Goal: Register for event/course

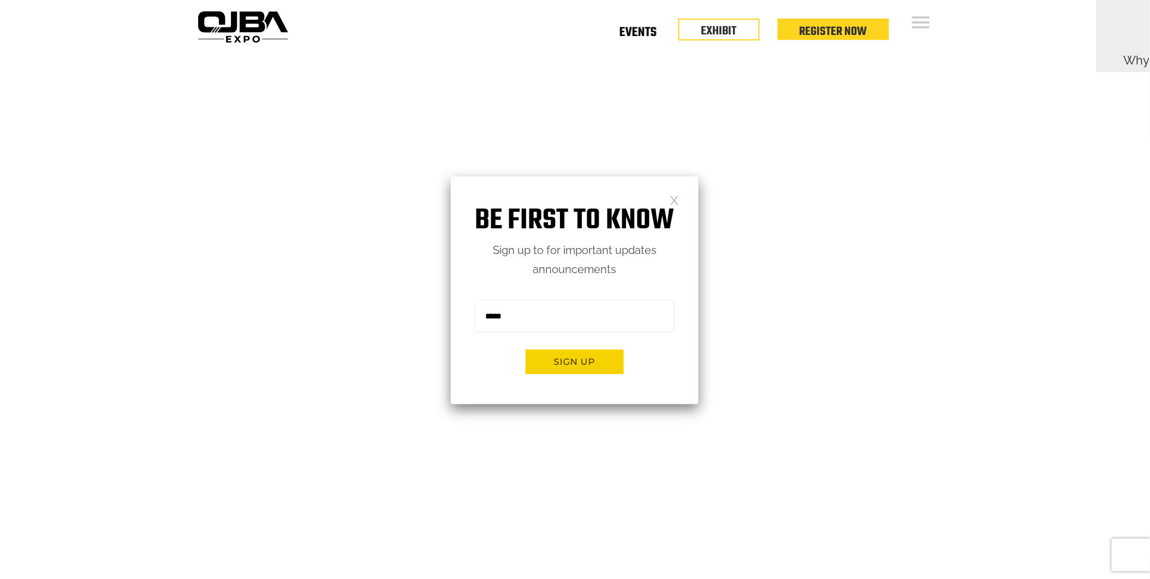
click at [656, 33] on link "Events" at bounding box center [637, 35] width 37 height 4
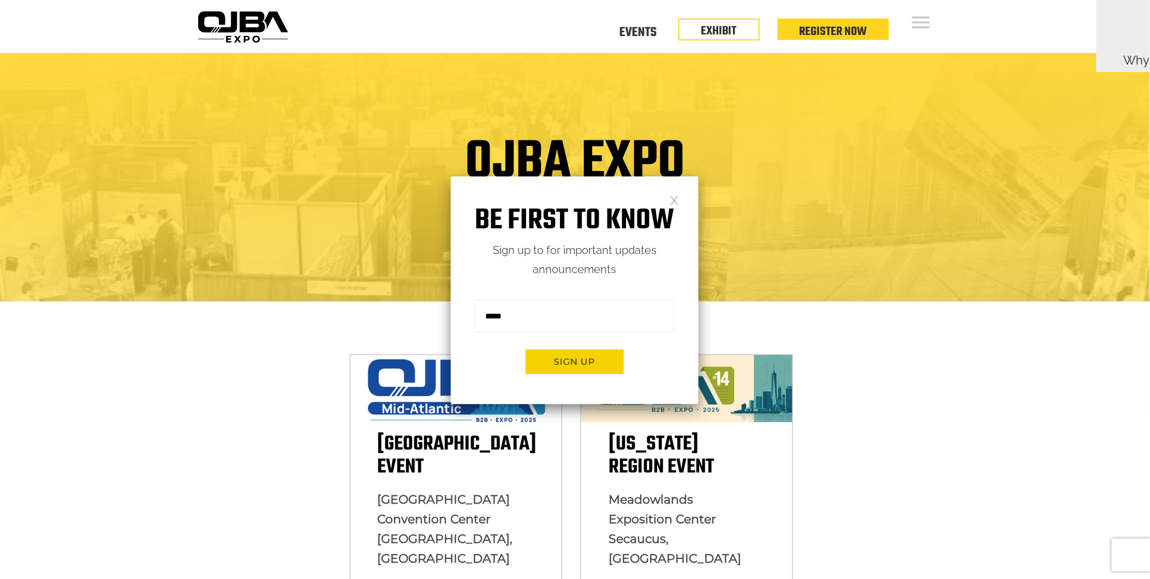
click at [677, 200] on link at bounding box center [674, 199] width 9 height 9
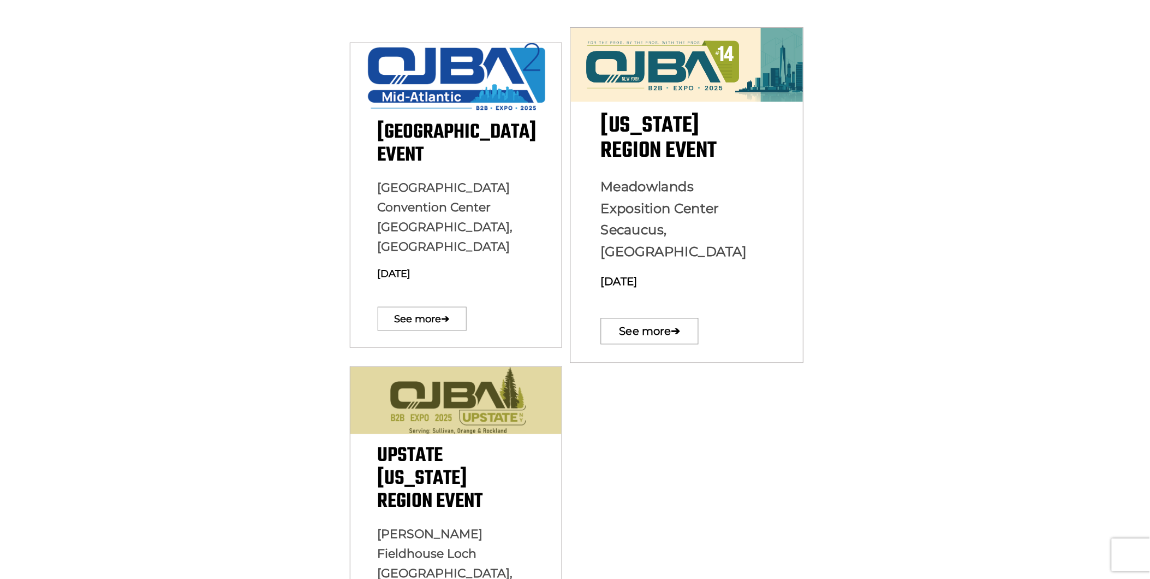
scroll to position [404, 0]
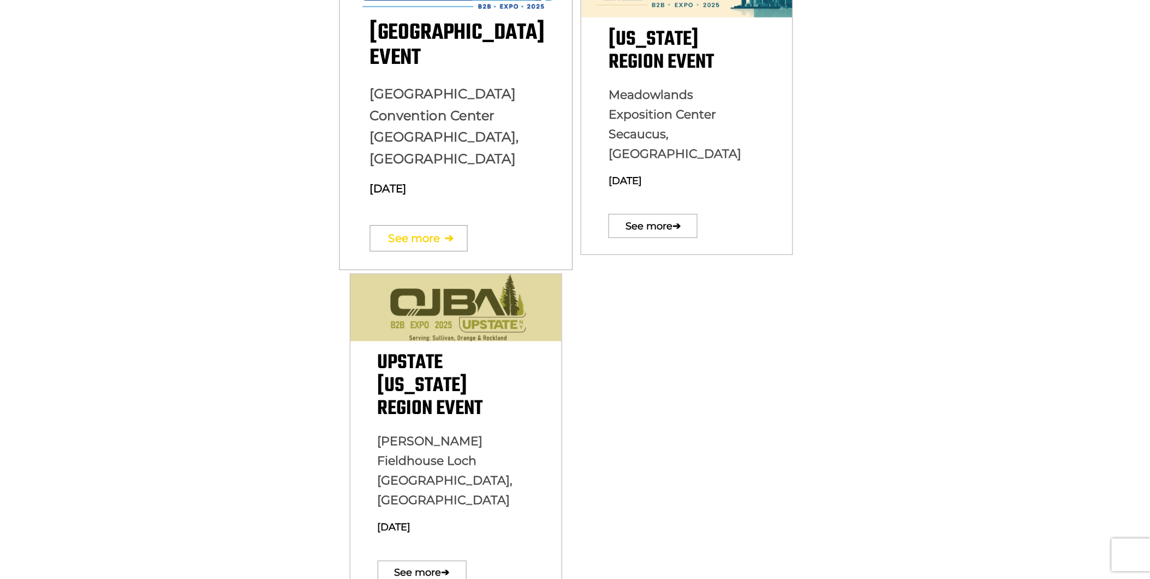
click at [430, 225] on link "See more ➔" at bounding box center [419, 238] width 98 height 26
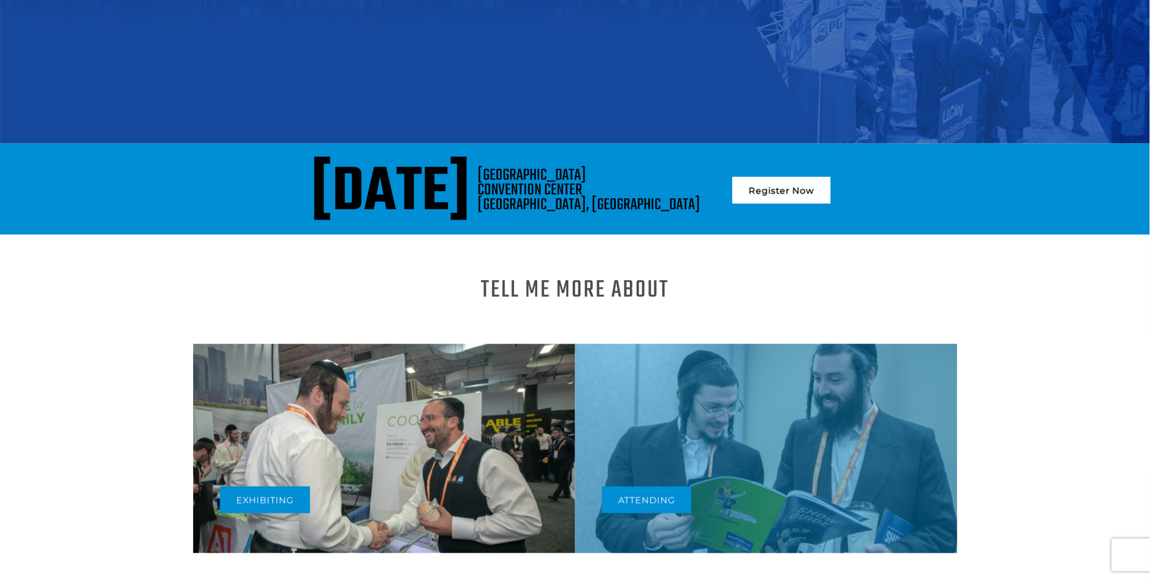
scroll to position [227, 0]
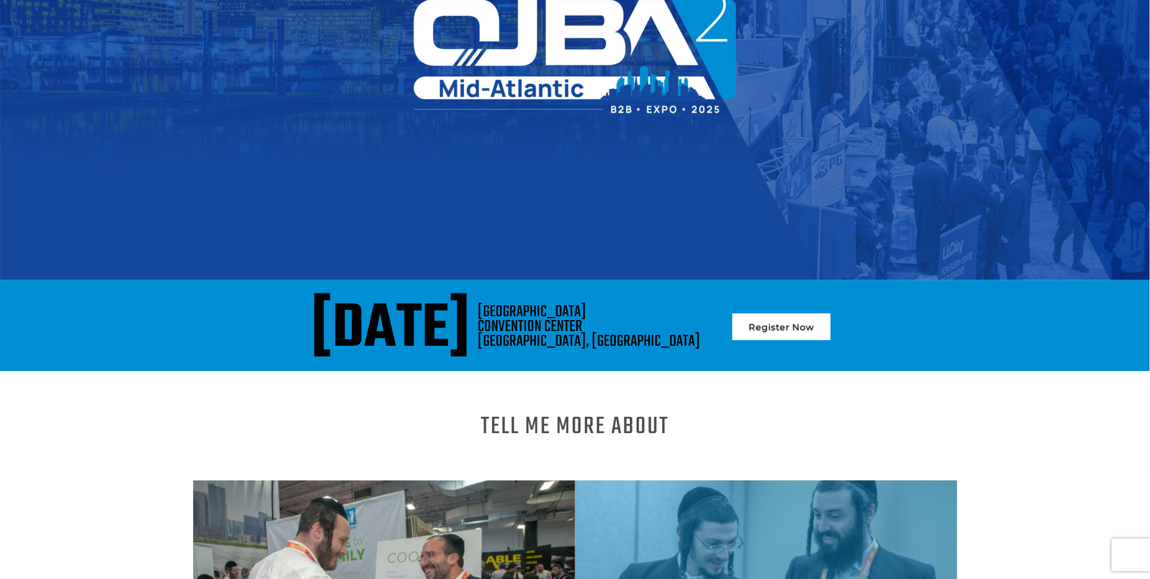
click at [830, 313] on link "Register Now" at bounding box center [781, 326] width 98 height 27
